Goal: Navigation & Orientation: Find specific page/section

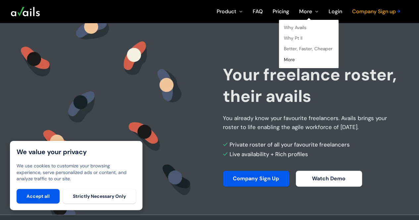
click at [290, 57] on link "More" at bounding box center [309, 59] width 50 height 7
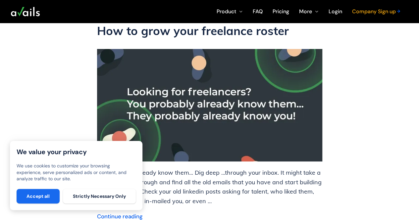
click at [51, 197] on button "Accept all" at bounding box center [38, 196] width 43 height 15
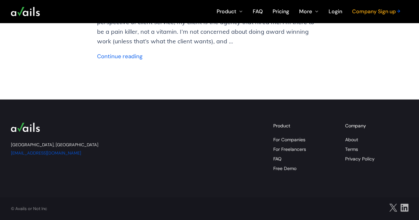
scroll to position [840, 0]
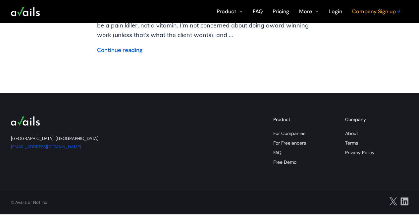
click at [350, 133] on link "About" at bounding box center [351, 134] width 13 height 6
